Goal: Use online tool/utility: Utilize a website feature to perform a specific function

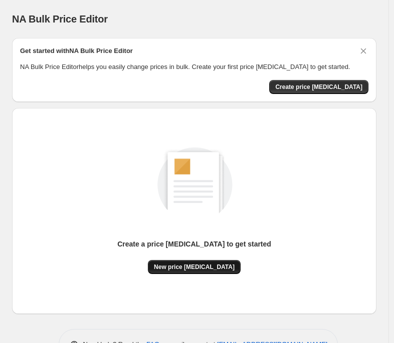
click at [194, 273] on button "New price [MEDICAL_DATA]" at bounding box center [194, 267] width 93 height 14
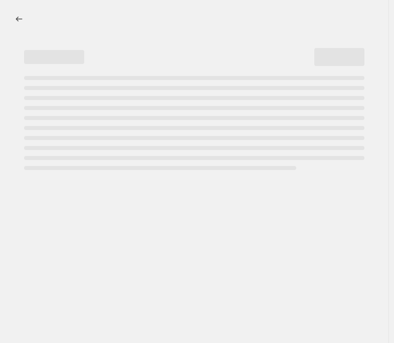
select select "percentage"
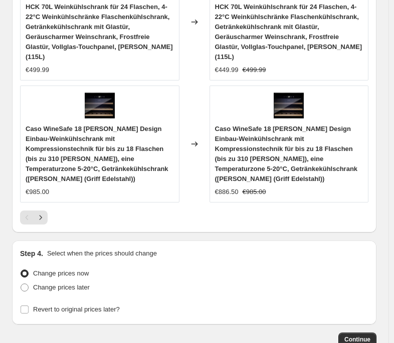
scroll to position [1180, 0]
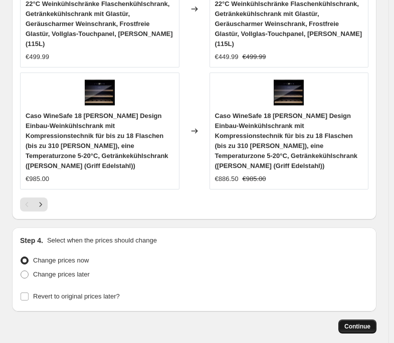
click at [365, 323] on span "Continue" at bounding box center [357, 327] width 26 height 8
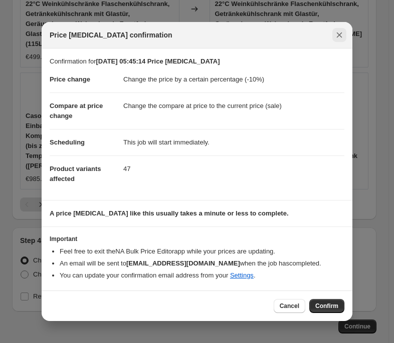
click at [335, 37] on icon "Close" at bounding box center [339, 35] width 10 height 10
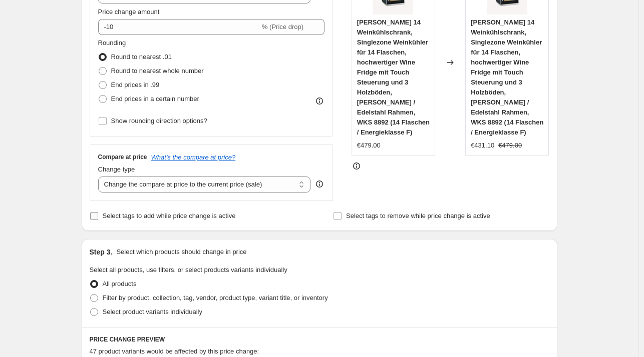
scroll to position [158, 0]
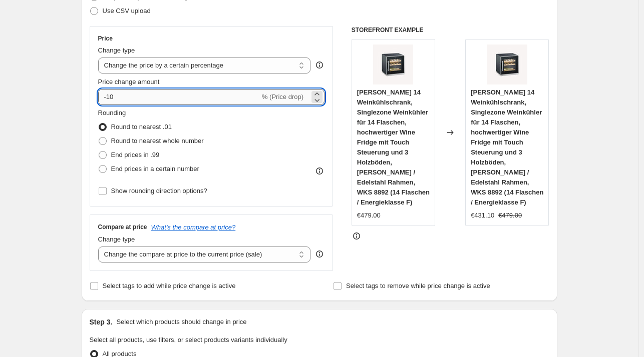
click at [141, 97] on input "-10" at bounding box center [179, 97] width 162 height 16
type input "-1"
type input "-35"
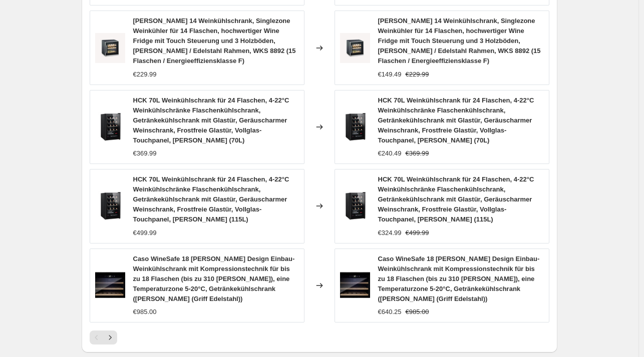
scroll to position [809, 0]
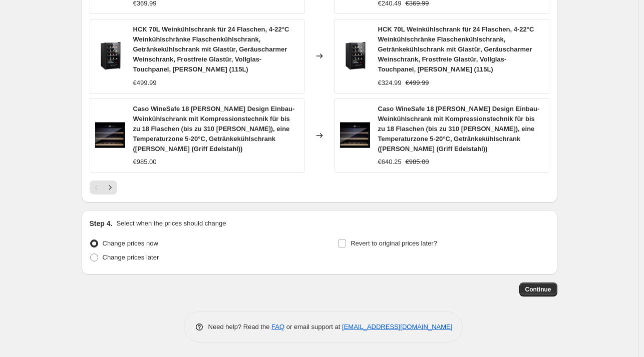
click at [398, 291] on span "Continue" at bounding box center [538, 290] width 26 height 8
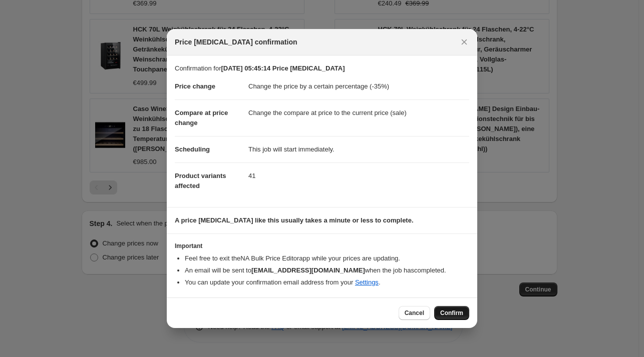
click at [398, 310] on span "Confirm" at bounding box center [451, 313] width 23 height 8
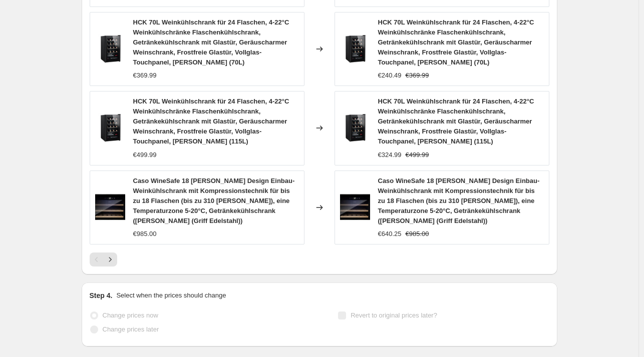
select select "percentage"
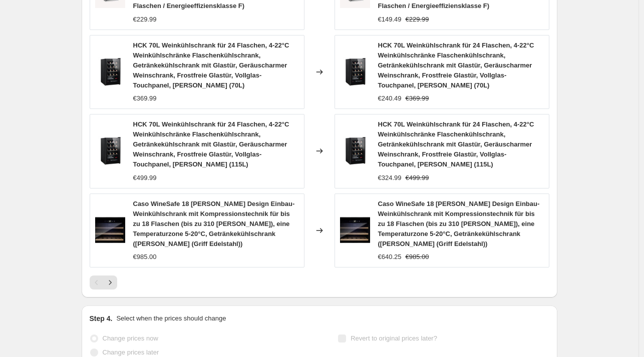
scroll to position [0, 0]
